Goal: Transaction & Acquisition: Download file/media

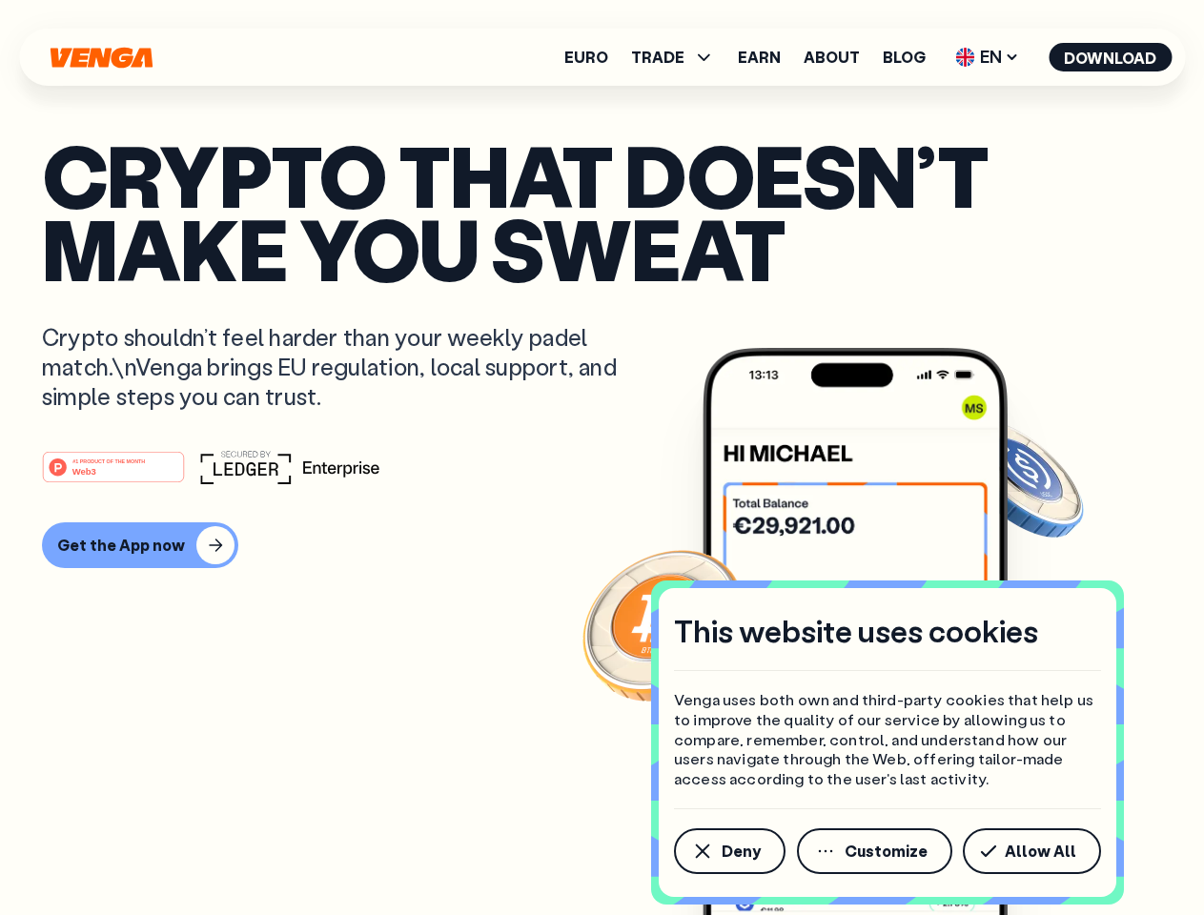
click at [602, 458] on div "#1 PRODUCT OF THE MONTH Web3" at bounding box center [602, 467] width 1120 height 34
click at [728, 851] on span "Deny" at bounding box center [741, 851] width 39 height 15
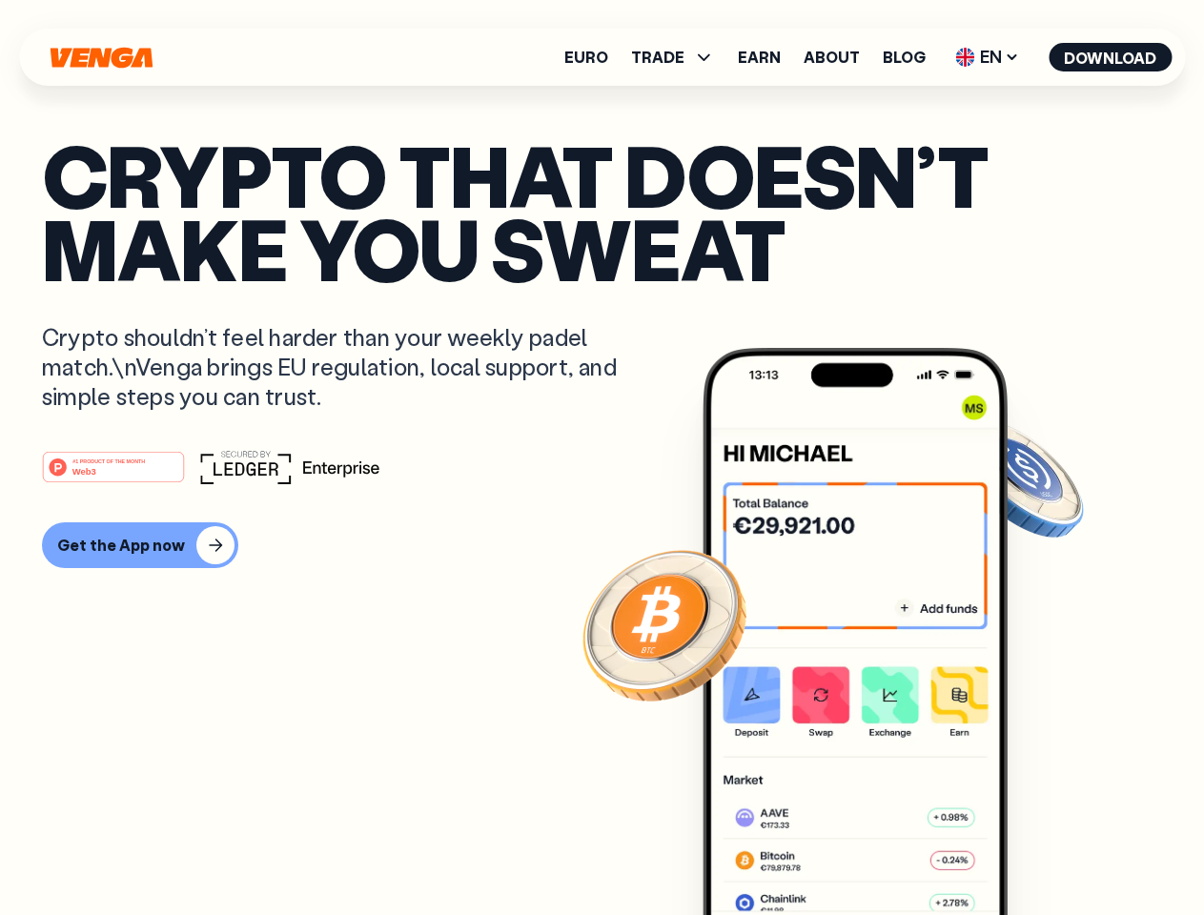
click at [876, 851] on img at bounding box center [855, 667] width 305 height 639
click at [1035, 851] on article "Crypto that doesn’t make you sweat Crypto shouldn’t feel harder than your weekl…" at bounding box center [602, 495] width 1120 height 715
click at [679, 57] on span "TRADE" at bounding box center [657, 57] width 53 height 15
click at [988, 57] on span "EN" at bounding box center [986, 57] width 77 height 31
click at [1111, 57] on button "Download" at bounding box center [1110, 57] width 123 height 29
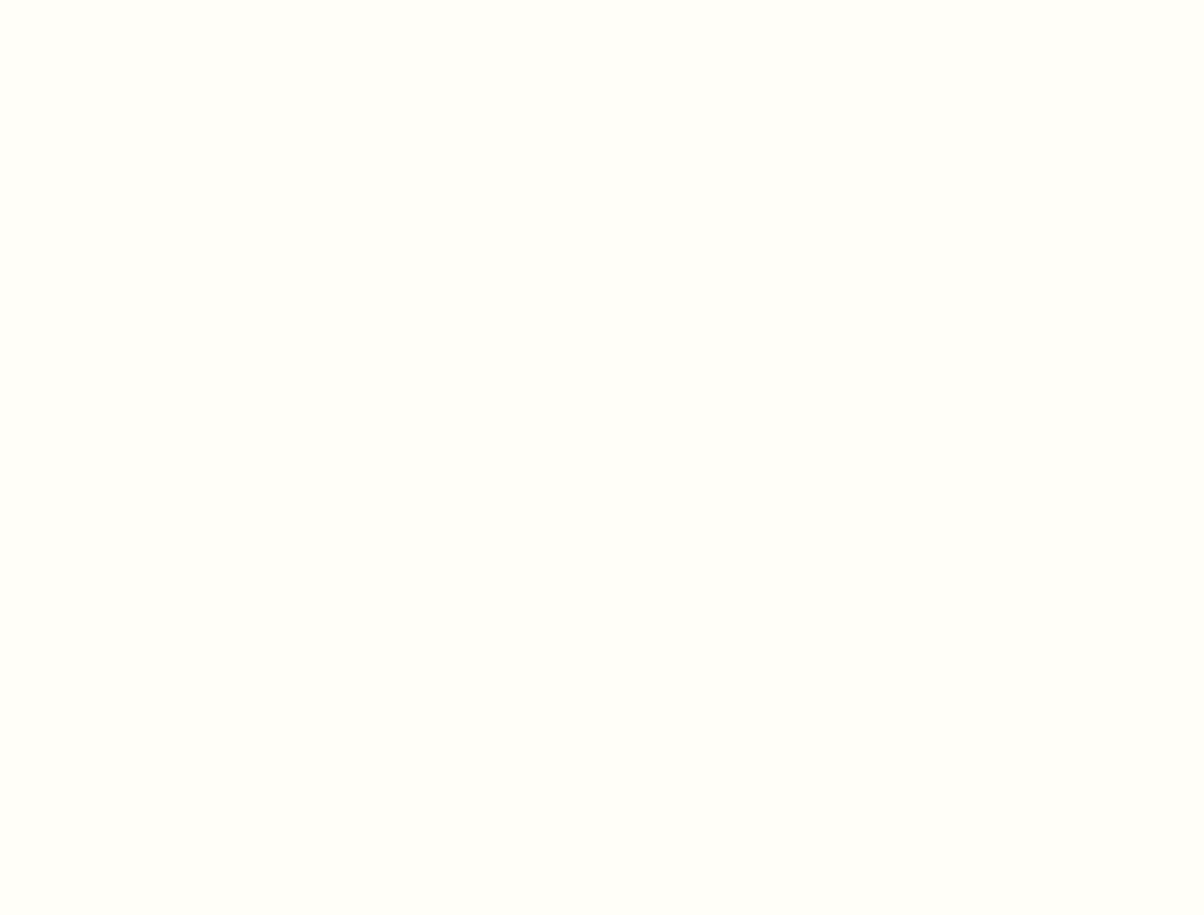
click at [602, 0] on html "This website uses cookies Venga uses both own and third-party cookies that help…" at bounding box center [602, 0] width 1204 height 0
click at [137, 0] on html "This website uses cookies Venga uses both own and third-party cookies that help…" at bounding box center [602, 0] width 1204 height 0
click at [116, 0] on html "This website uses cookies Venga uses both own and third-party cookies that help…" at bounding box center [602, 0] width 1204 height 0
